Goal: Browse casually: Explore the website without a specific task or goal

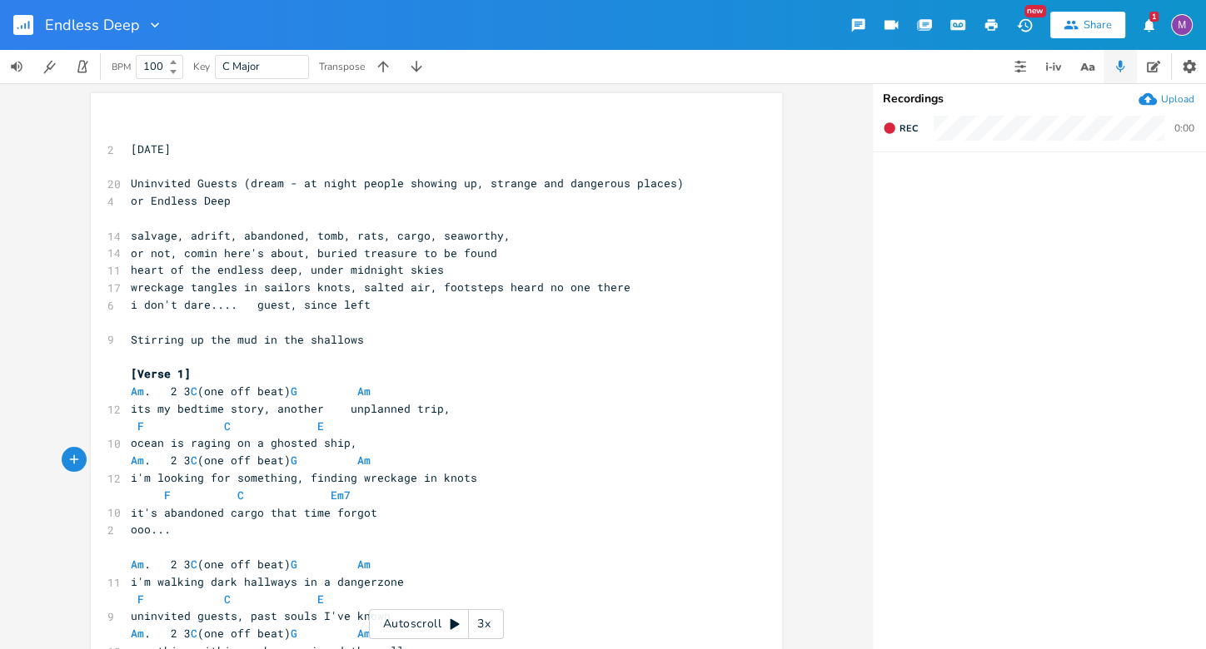
click at [23, 27] on rect "button" at bounding box center [23, 25] width 20 height 20
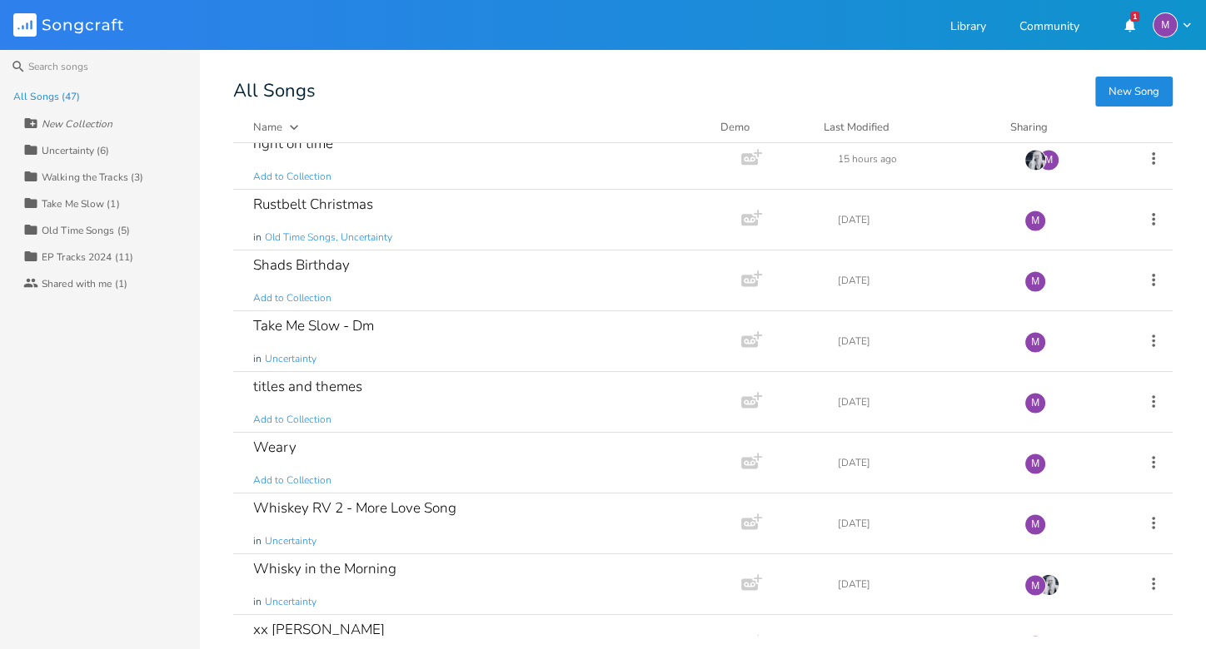
scroll to position [2346, 0]
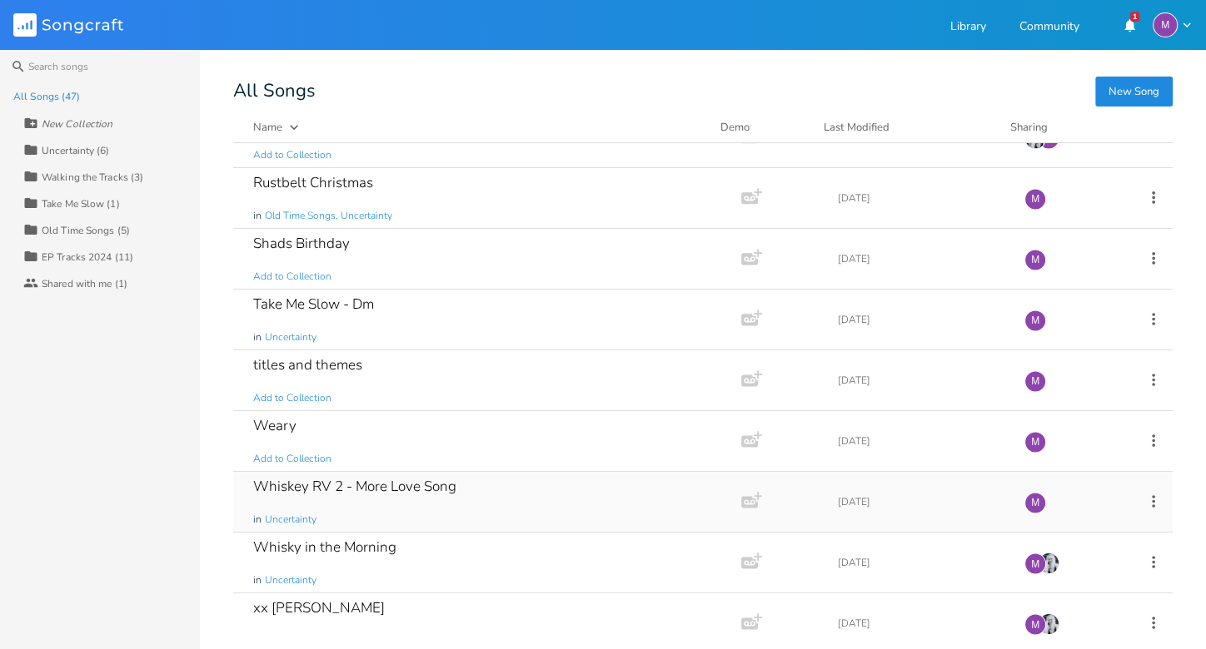
click at [358, 480] on div "Whiskey RV 2 - More Love Song in Uncertainty" at bounding box center [483, 502] width 461 height 60
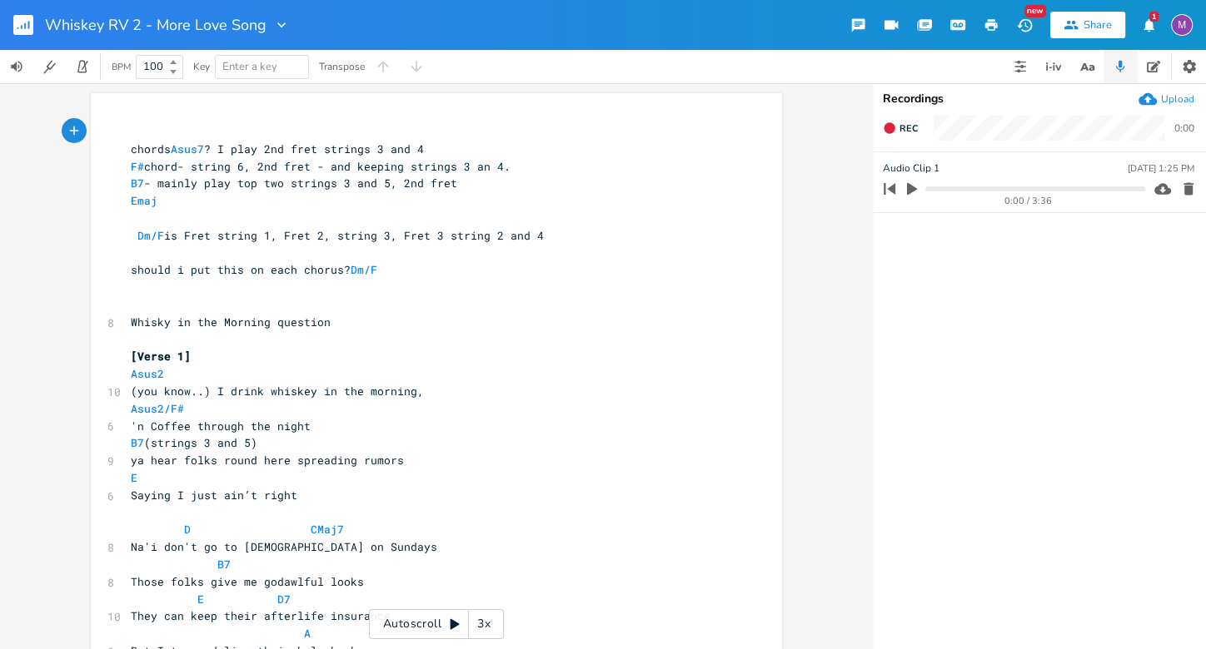
click at [28, 27] on icon "button" at bounding box center [29, 25] width 2 height 8
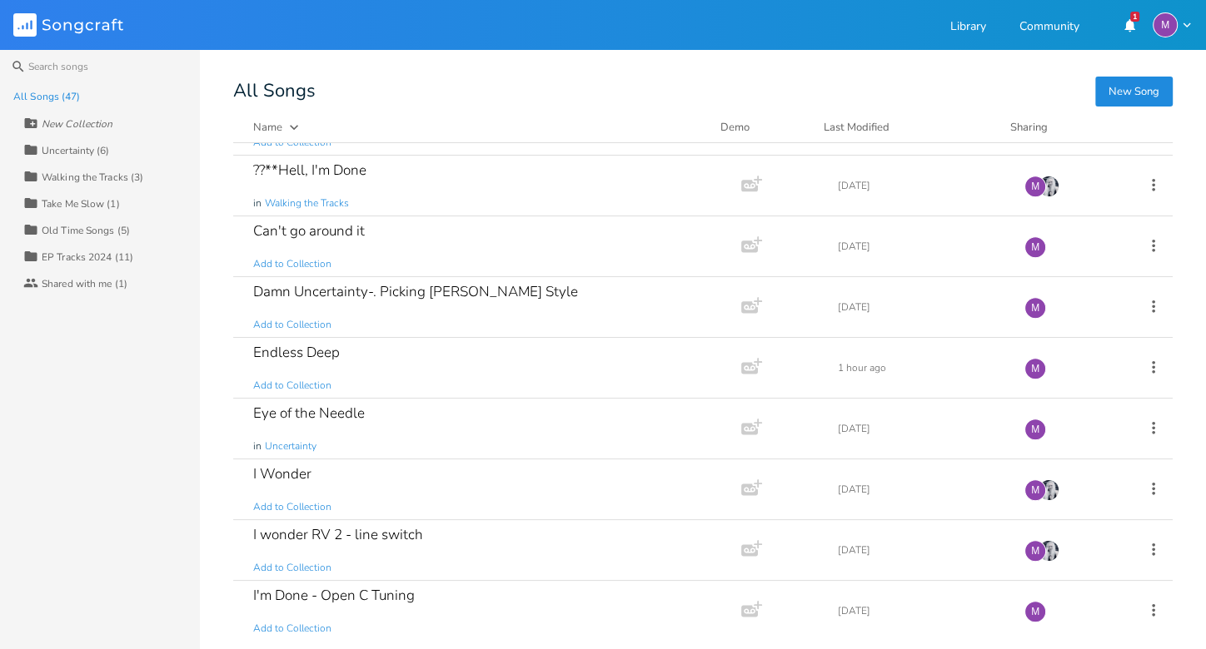
scroll to position [1260, 0]
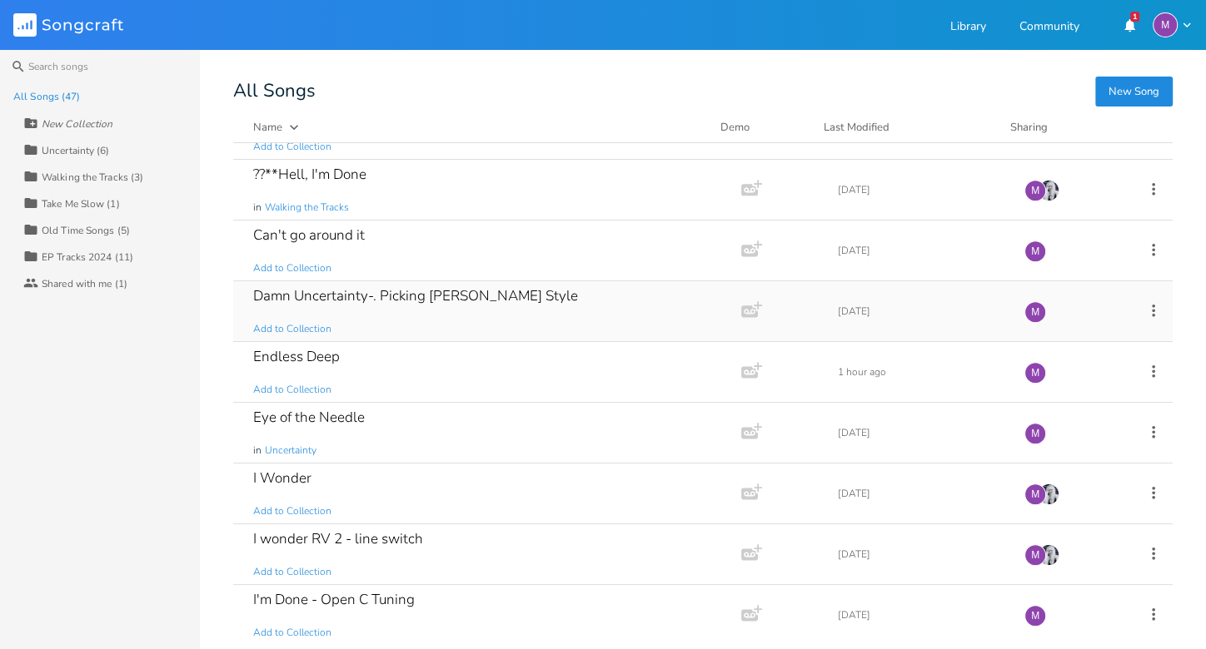
click at [523, 311] on div "Damn Uncertainty-. Picking [PERSON_NAME] Style Add to Collection" at bounding box center [483, 311] width 461 height 60
